Goal: Information Seeking & Learning: Learn about a topic

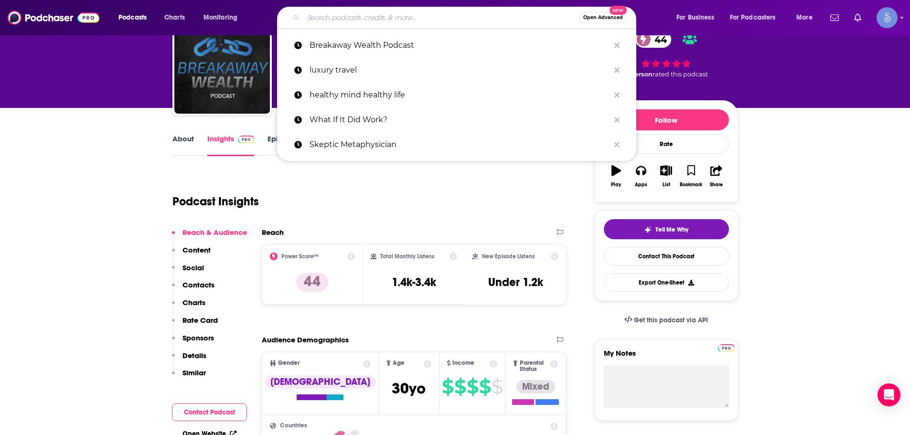
type input "Next Level Healing"
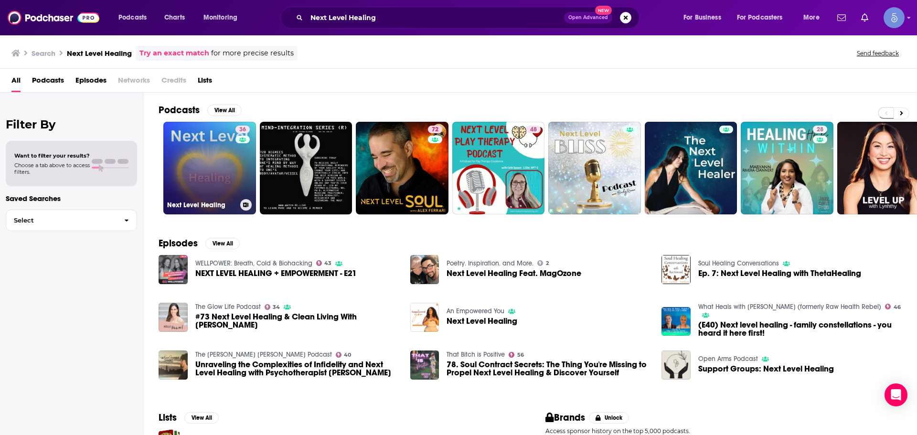
click at [224, 170] on link "36 Next Level Healing" at bounding box center [209, 168] width 93 height 93
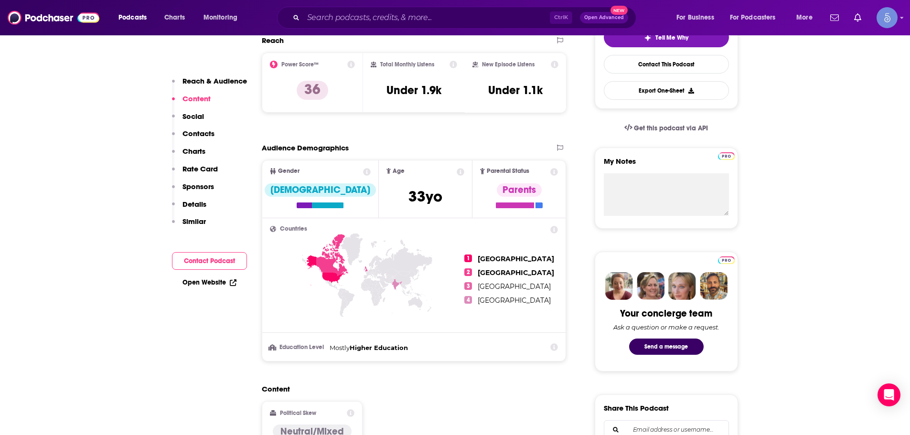
scroll to position [96, 0]
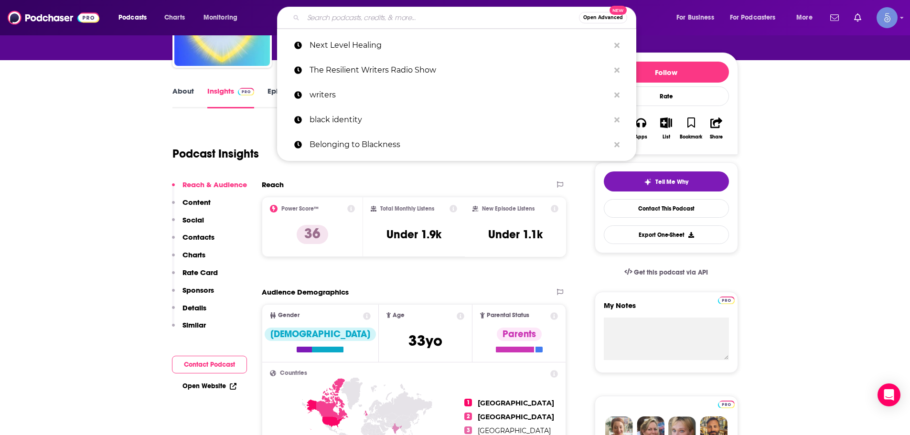
click at [197, 276] on p "Rate Card" at bounding box center [200, 272] width 35 height 9
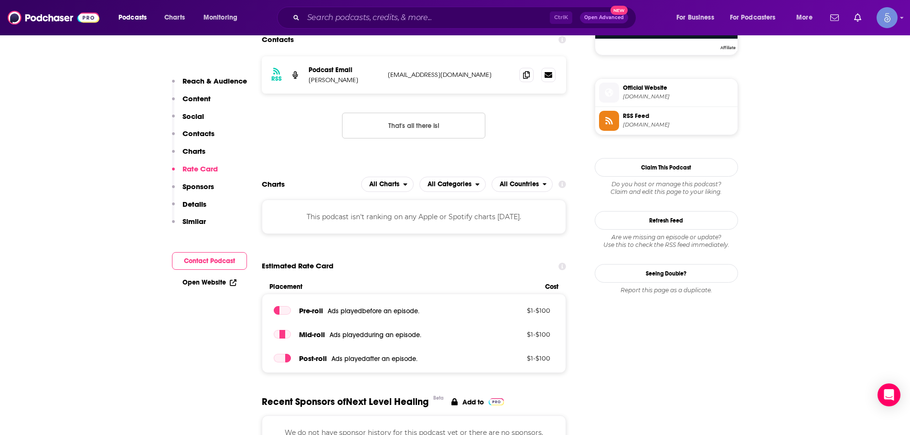
scroll to position [869, 0]
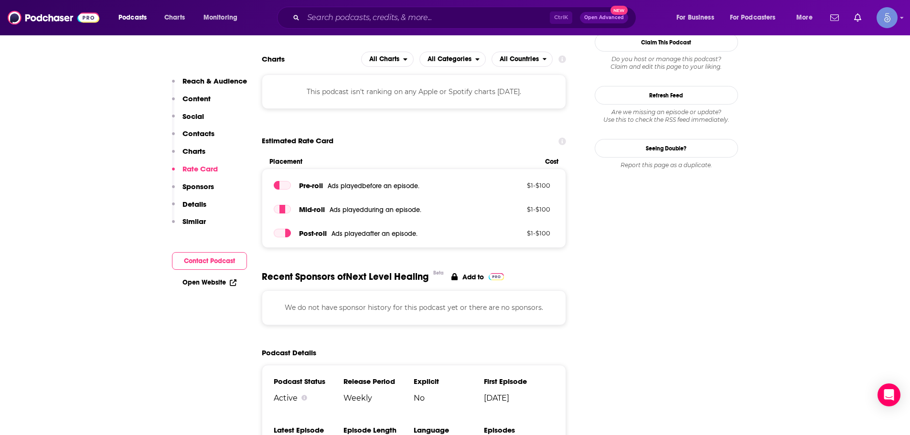
click at [326, 4] on div "Podcasts Charts Monitoring Ctrl K Open Advanced New For Business For Podcasters…" at bounding box center [455, 17] width 910 height 35
click at [332, 34] on div "Podcasts Charts Monitoring Ctrl K Open Advanced New For Business For Podcasters…" at bounding box center [455, 17] width 910 height 35
click at [334, 21] on input "Search podcasts, credits, & more..." at bounding box center [426, 17] width 247 height 15
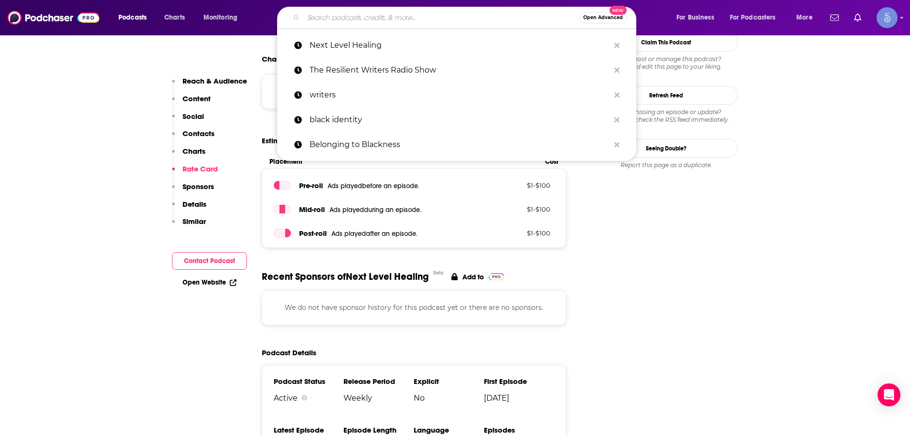
click at [334, 21] on input "Search podcasts, credits, & more..." at bounding box center [441, 17] width 276 height 15
paste input "Law of Attraction Radio Network"
type input "Law of Attraction Radio Network"
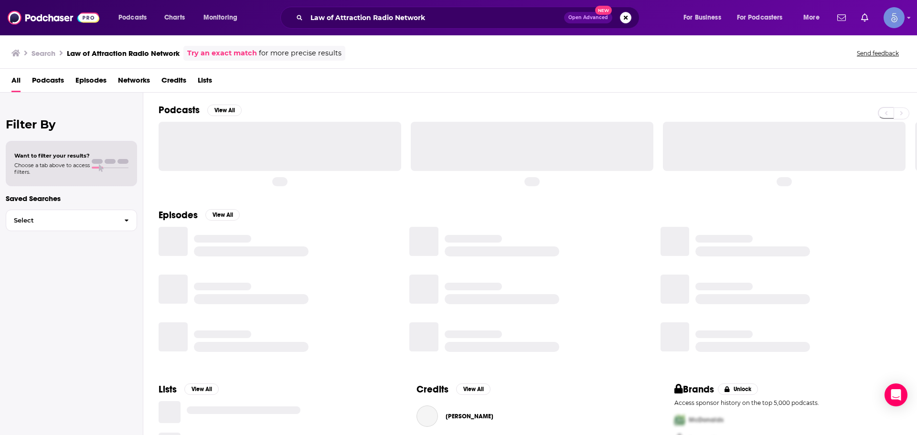
click at [188, 148] on div at bounding box center [280, 146] width 243 height 49
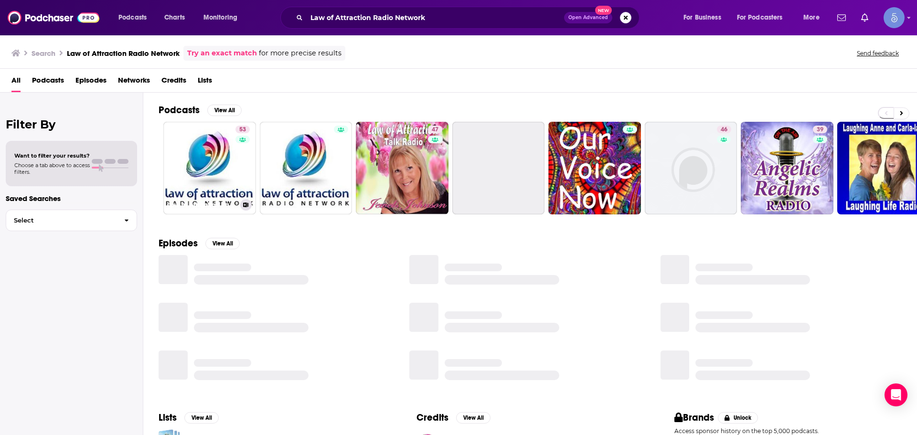
click at [188, 148] on link "53 Law of Attraction Radio Network" at bounding box center [209, 168] width 93 height 93
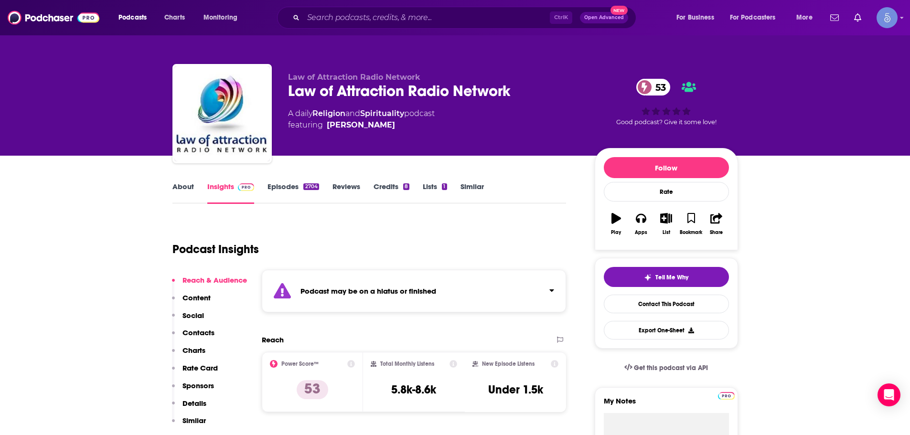
click at [565, 291] on div "Podcast may be on a hiatus or finished" at bounding box center [414, 291] width 305 height 43
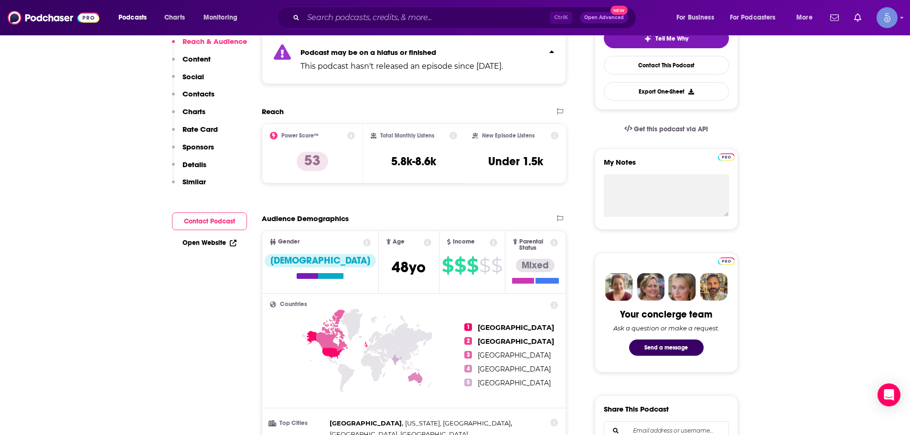
scroll to position [96, 0]
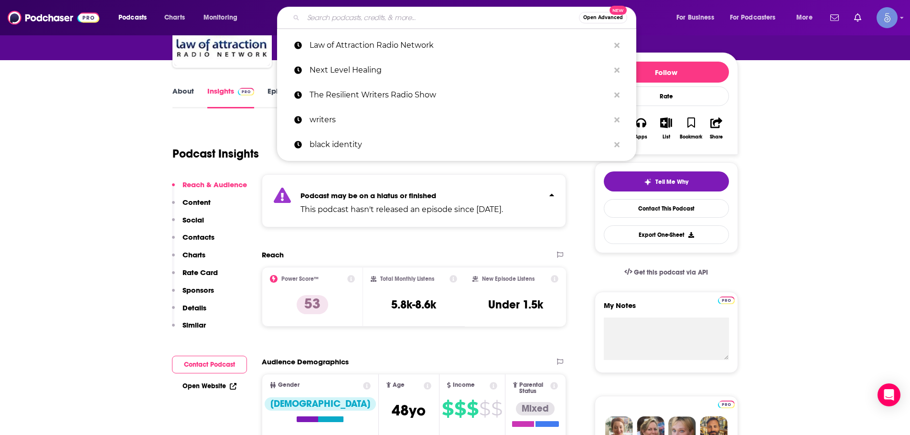
paste input "Next Level Healing"
type input "Next Level Healing"
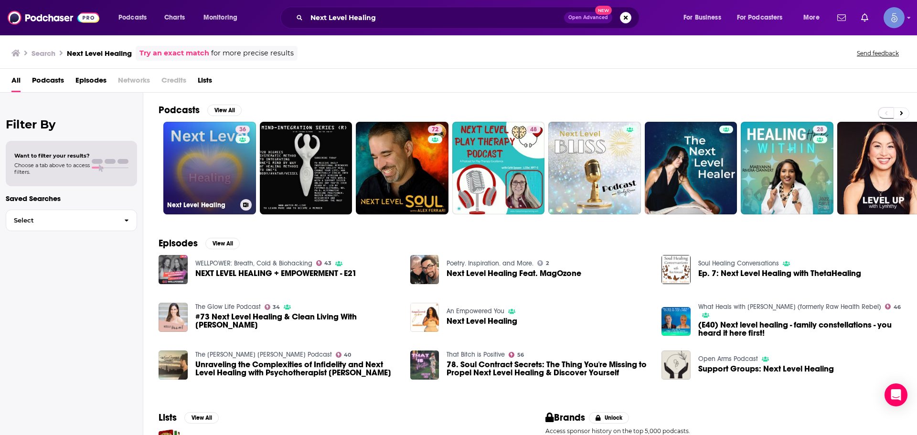
click at [237, 194] on div "36" at bounding box center [244, 163] width 17 height 74
